Goal: Navigation & Orientation: Understand site structure

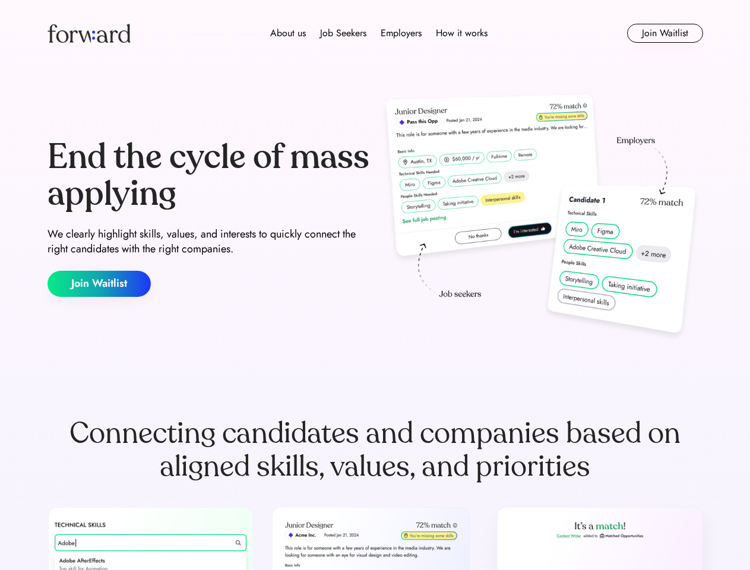
click at [375, 285] on div "End the cycle of mass applying We clearly highlight skills, values, and interes…" at bounding box center [376, 217] width 656 height 255
click at [375, 33] on div "About us Job Seekers Employers How it works" at bounding box center [379, 33] width 468 height 14
click at [89, 33] on img at bounding box center [89, 33] width 83 height 19
click at [379, 33] on div "About us Job Seekers Employers How it works" at bounding box center [379, 33] width 468 height 14
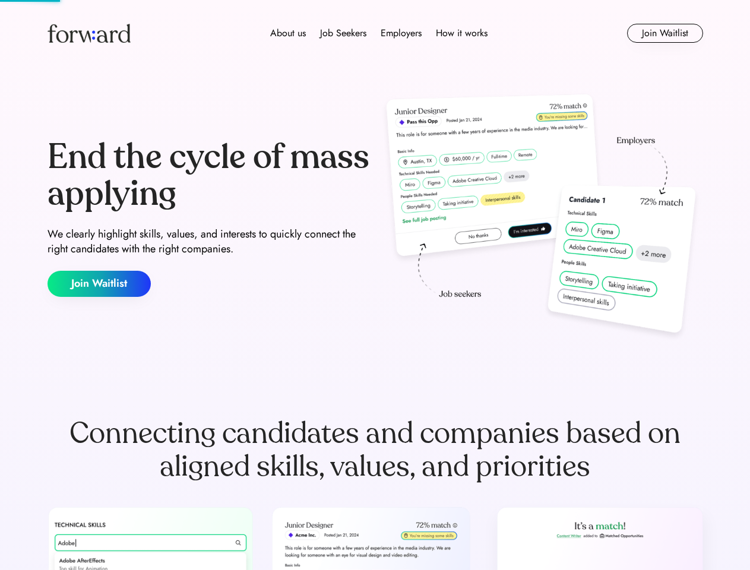
click at [288, 33] on div "About us" at bounding box center [288, 33] width 36 height 14
click at [343, 33] on div "Job Seekers" at bounding box center [343, 33] width 46 height 14
click at [401, 33] on div "Employers" at bounding box center [401, 33] width 41 height 14
click at [461, 33] on div "How it works" at bounding box center [462, 33] width 52 height 14
